Goal: Task Accomplishment & Management: Use online tool/utility

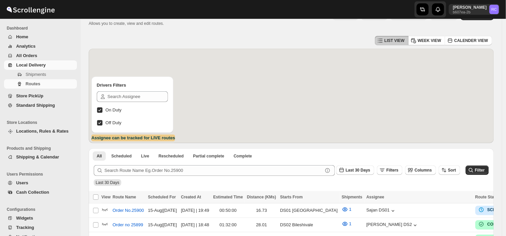
scroll to position [23, 0]
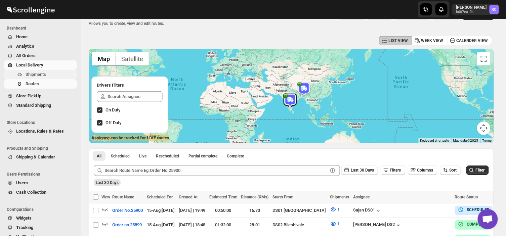
click at [46, 73] on span "Shipments" at bounding box center [51, 74] width 50 height 7
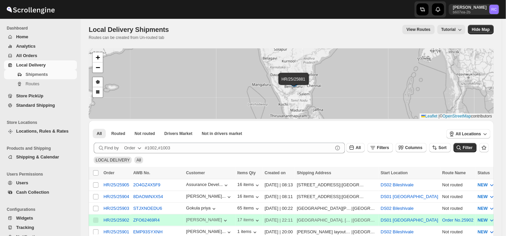
scroll to position [9, 0]
click at [95, 185] on input "Select shipment" at bounding box center [95, 184] width 5 height 5
checkbox input "true"
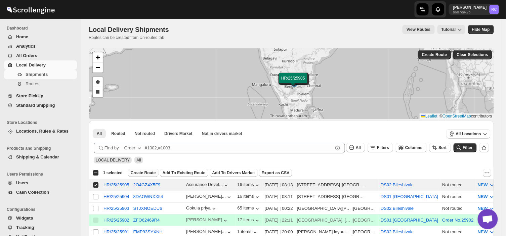
click at [142, 175] on span "Create Route" at bounding box center [143, 172] width 25 height 5
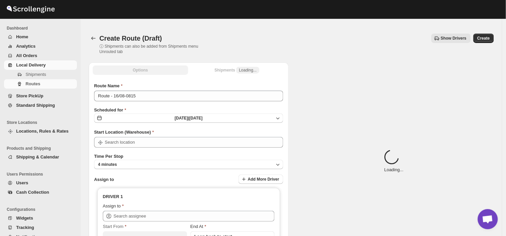
type input "DS02 Bileshivale"
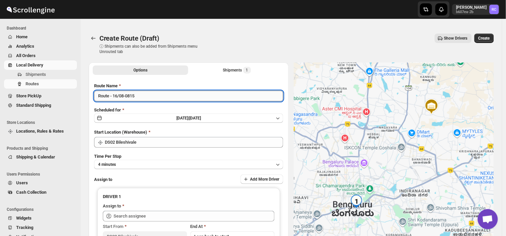
click at [136, 98] on input "Route - 16/08-0815" at bounding box center [188, 96] width 189 height 11
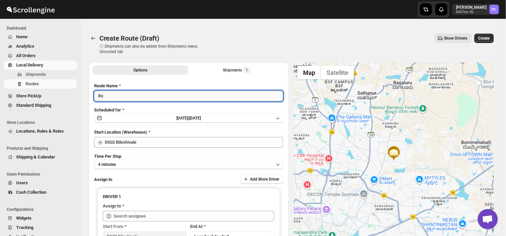
type input "R"
type input "Order no 25905"
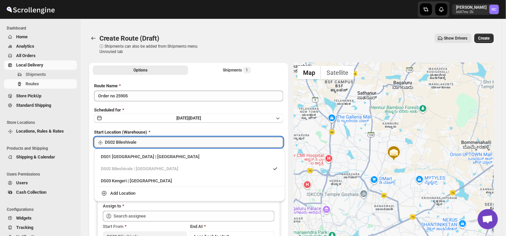
click at [146, 145] on input "DS02 Bileshivale" at bounding box center [194, 142] width 178 height 11
click at [113, 182] on div "DS03 Kengeri | [GEOGRAPHIC_DATA]" at bounding box center [190, 181] width 178 height 7
type input "DS03 Kengeri"
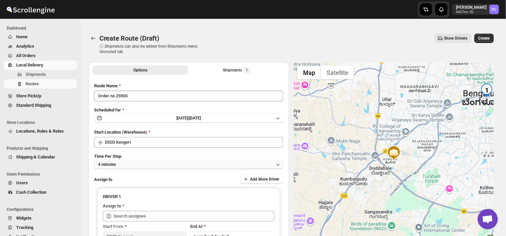
click at [120, 162] on button "4 minutes" at bounding box center [188, 164] width 189 height 9
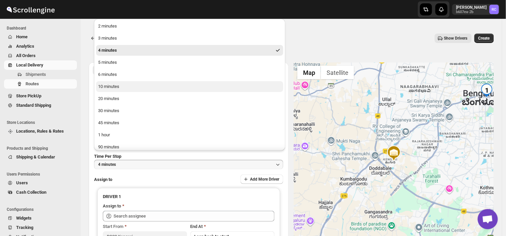
click at [116, 90] on div "10 minutes" at bounding box center [108, 86] width 21 height 7
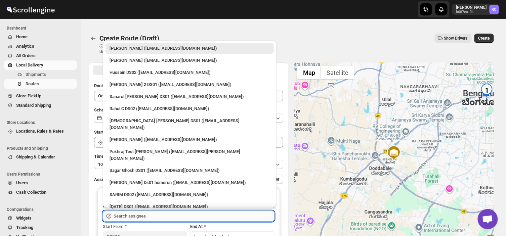
click at [157, 215] on input "text" at bounding box center [194, 216] width 161 height 11
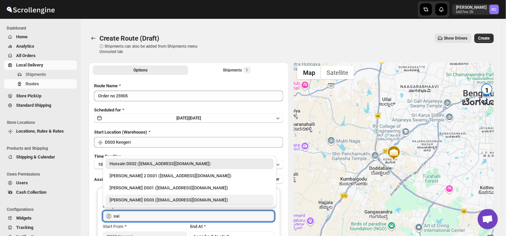
click at [147, 199] on div "[PERSON_NAME] DS03 ([EMAIL_ADDRESS][DOMAIN_NAME])" at bounding box center [190, 200] width 160 height 7
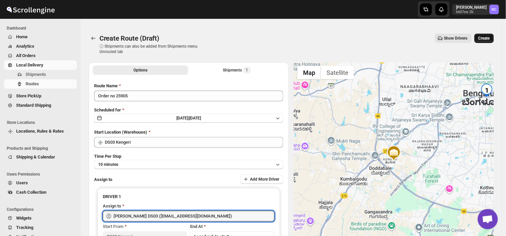
type input "[PERSON_NAME] DS03 ([EMAIL_ADDRESS][DOMAIN_NAME])"
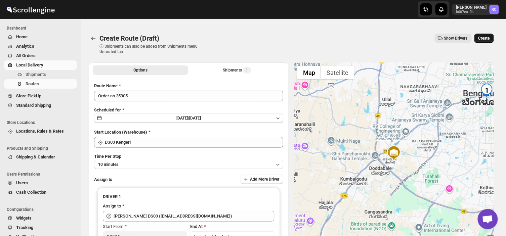
click at [485, 39] on span "Create" at bounding box center [483, 38] width 11 height 5
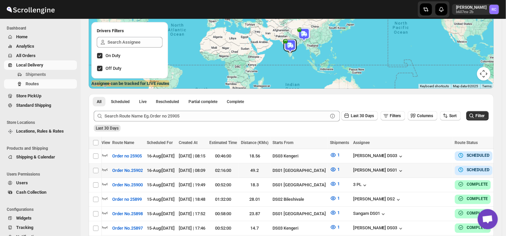
scroll to position [0, 26]
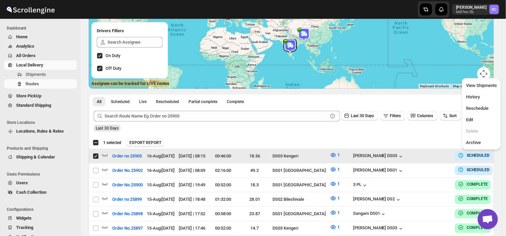
scroll to position [0, 0]
click at [477, 122] on span "Edit" at bounding box center [481, 120] width 31 height 7
checkbox input "false"
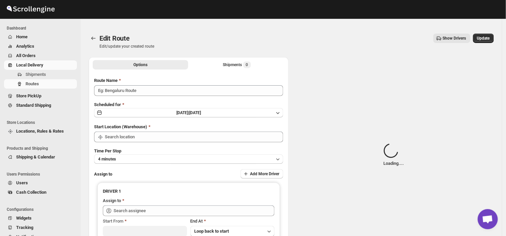
type input "Order no 25905"
type input "DS03 Kengeri"
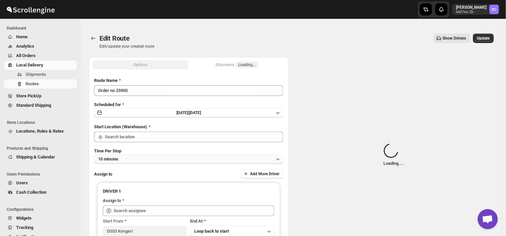
type input "DS03 Kengeri"
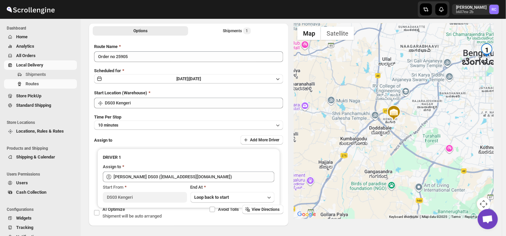
scroll to position [57, 0]
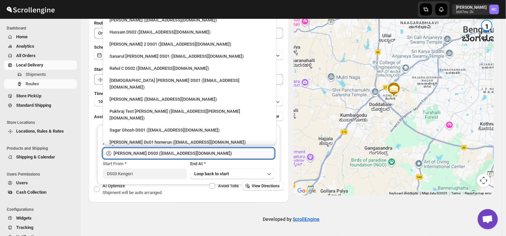
click at [208, 150] on input "[PERSON_NAME] DS03 ([EMAIL_ADDRESS][DOMAIN_NAME])" at bounding box center [194, 153] width 161 height 11
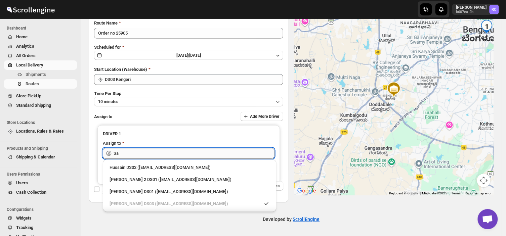
type input "S"
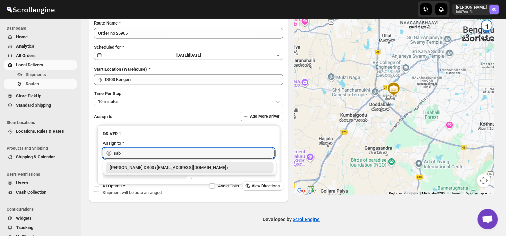
click at [238, 170] on div "[PERSON_NAME] DS03 ([EMAIL_ADDRESS][DOMAIN_NAME])" at bounding box center [190, 167] width 160 height 7
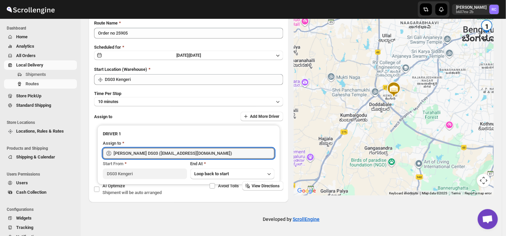
scroll to position [0, 0]
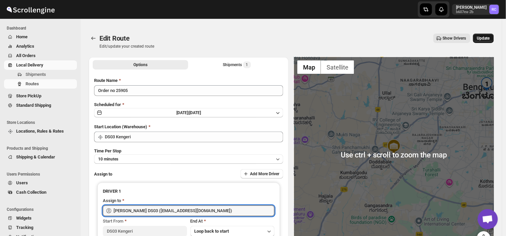
type input "[PERSON_NAME] DS03 ([EMAIL_ADDRESS][DOMAIN_NAME])"
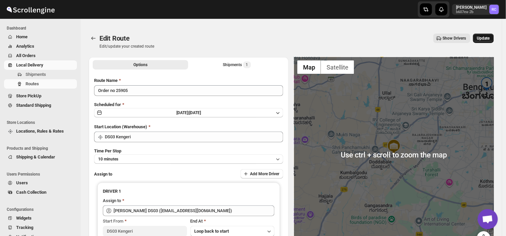
click at [486, 36] on span "Update" at bounding box center [483, 38] width 13 height 5
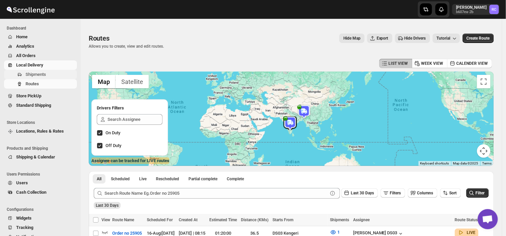
drag, startPoint x: 47, startPoint y: 71, endPoint x: 43, endPoint y: 73, distance: 4.7
click at [43, 73] on span "Shipments" at bounding box center [51, 74] width 50 height 7
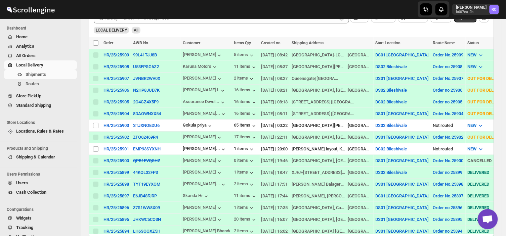
scroll to position [139, 0]
click at [36, 85] on span "Routes" at bounding box center [32, 83] width 13 height 5
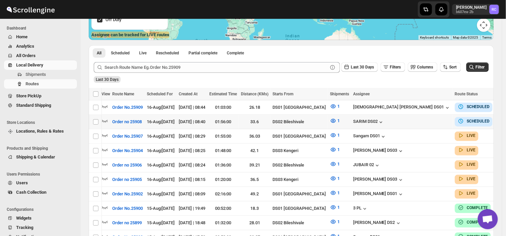
scroll to position [0, 26]
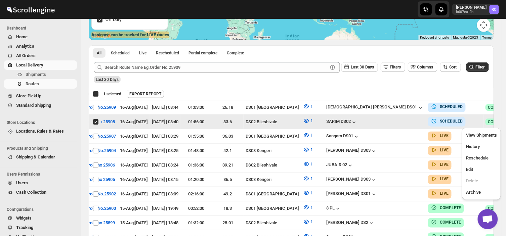
scroll to position [0, 0]
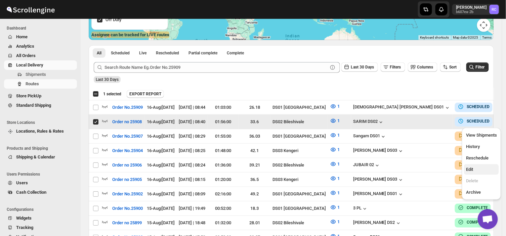
click at [469, 169] on span "Edit" at bounding box center [469, 169] width 7 height 5
checkbox input "false"
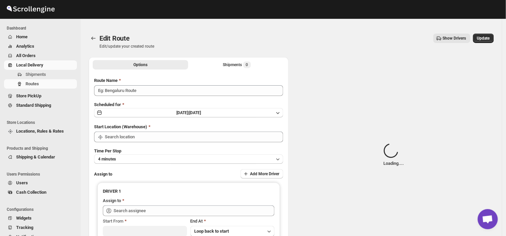
type input "Order no 25908"
type input "DS02 Bileshivale"
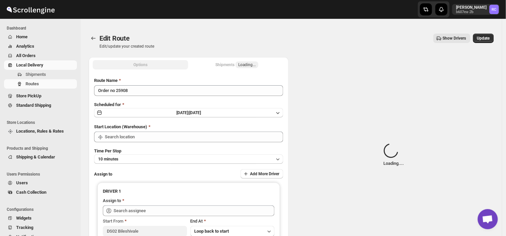
type input "DS02 Bileshivale"
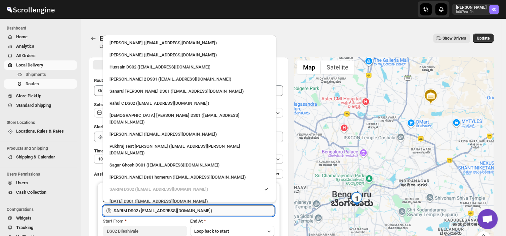
click at [189, 209] on input "SARIM DS02 ([EMAIL_ADDRESS][DOMAIN_NAME])" at bounding box center [194, 211] width 161 height 11
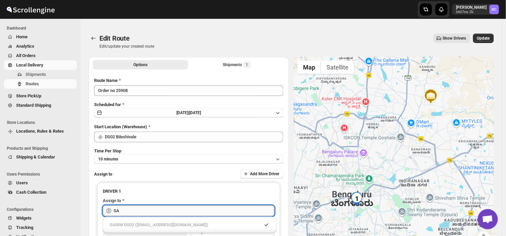
type input "S"
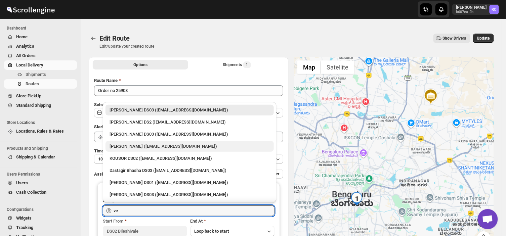
click at [189, 146] on div "[PERSON_NAME] ([EMAIL_ADDRESS][DOMAIN_NAME])" at bounding box center [190, 146] width 160 height 7
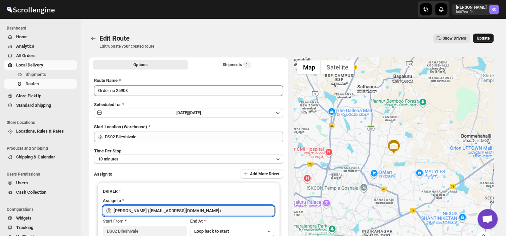
type input "[PERSON_NAME] ([EMAIL_ADDRESS][DOMAIN_NAME])"
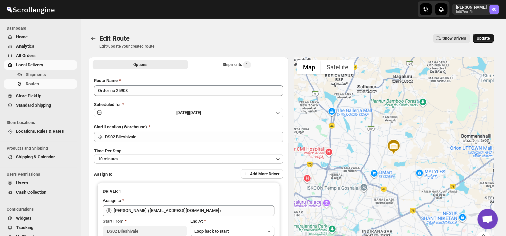
click at [486, 36] on span "Update" at bounding box center [483, 38] width 13 height 5
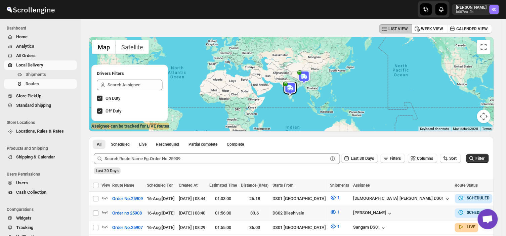
scroll to position [34, 0]
click at [45, 74] on span "Shipments" at bounding box center [36, 74] width 20 height 5
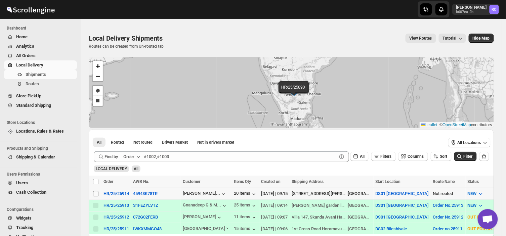
click at [94, 196] on input "Select shipment" at bounding box center [95, 193] width 5 height 5
checkbox input "true"
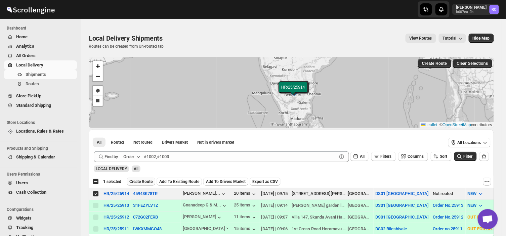
click at [136, 179] on span "Create Route" at bounding box center [140, 181] width 23 height 5
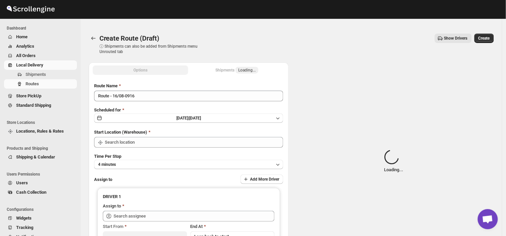
type input "DS01 [GEOGRAPHIC_DATA]"
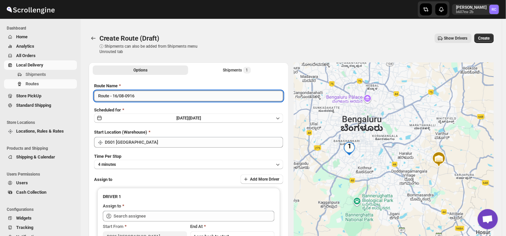
click at [139, 96] on input "Route - 16/08-0916" at bounding box center [188, 96] width 189 height 11
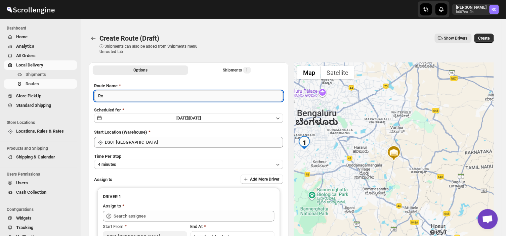
type input "R"
type input "Order no 25914"
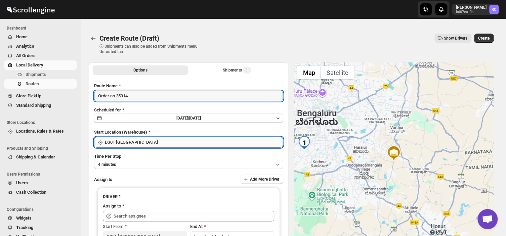
click at [137, 140] on input "DS01 [GEOGRAPHIC_DATA]" at bounding box center [194, 142] width 178 height 11
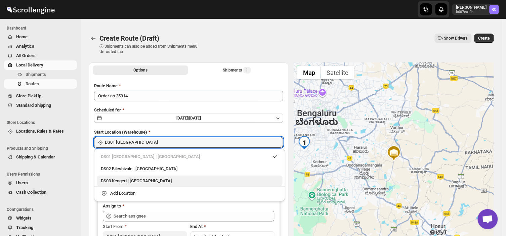
click at [110, 181] on div "DS03 Kengeri | [GEOGRAPHIC_DATA]" at bounding box center [190, 181] width 178 height 7
type input "DS03 Kengeri"
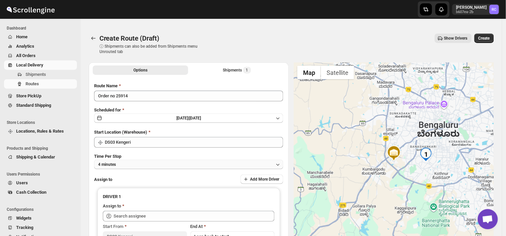
click at [126, 168] on button "4 minutes" at bounding box center [188, 164] width 189 height 9
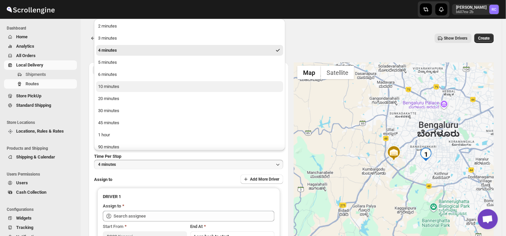
click at [122, 89] on button "10 minutes" at bounding box center [189, 86] width 187 height 11
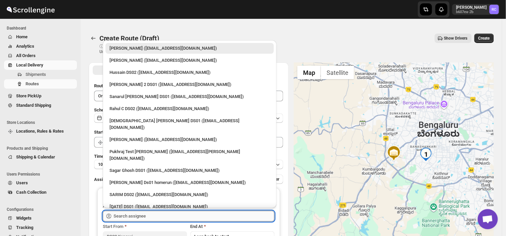
click at [150, 217] on input "text" at bounding box center [194, 216] width 161 height 11
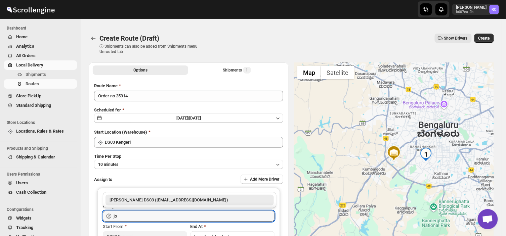
click at [187, 200] on div "[PERSON_NAME] DS03 ([EMAIL_ADDRESS][DOMAIN_NAME])" at bounding box center [190, 200] width 160 height 7
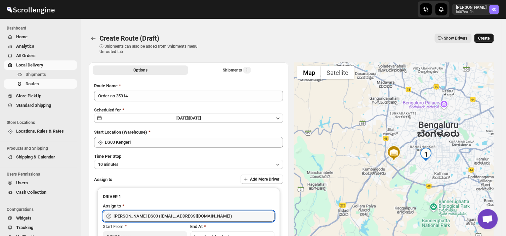
type input "[PERSON_NAME] DS03 ([EMAIL_ADDRESS][DOMAIN_NAME])"
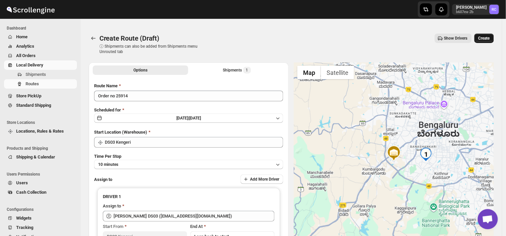
click at [486, 36] on span "Create" at bounding box center [483, 38] width 11 height 5
